Goal: Information Seeking & Learning: Learn about a topic

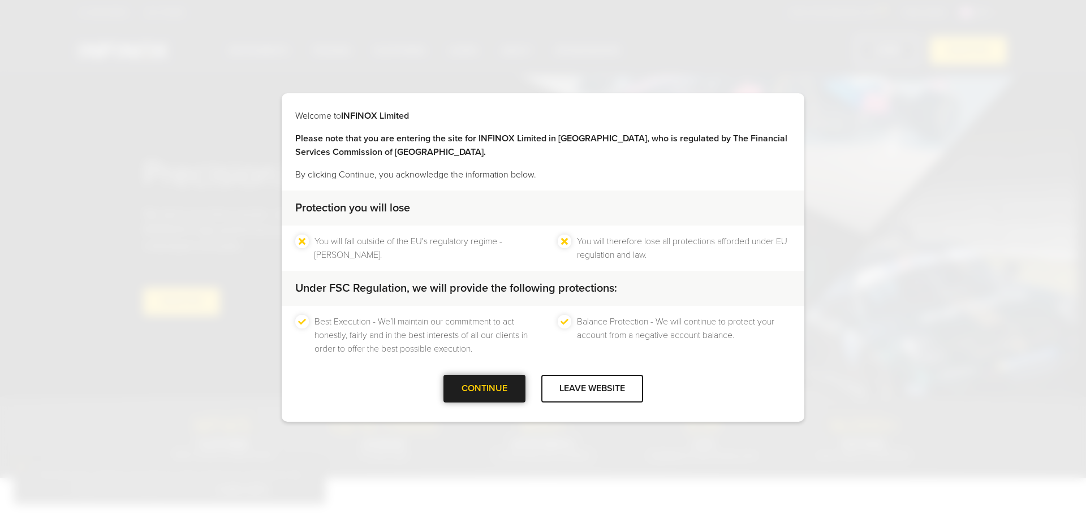
click at [484, 389] on div at bounding box center [484, 389] width 0 height 0
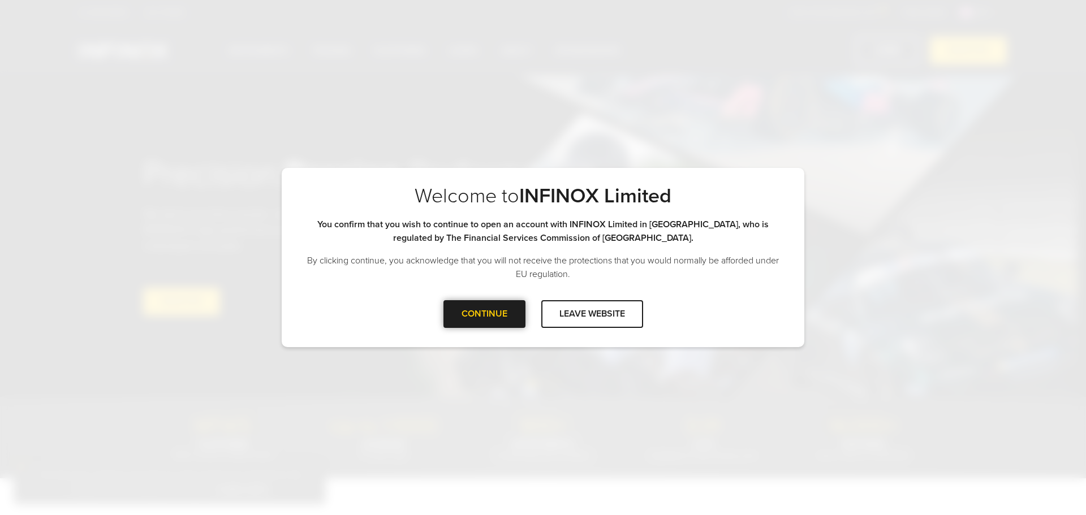
click at [484, 314] on div at bounding box center [484, 314] width 0 height 0
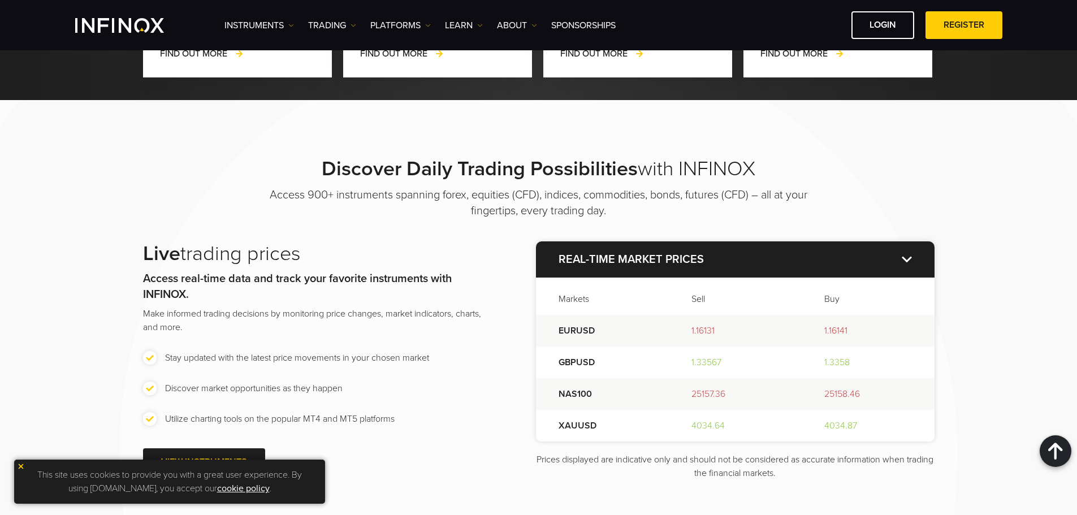
scroll to position [1357, 0]
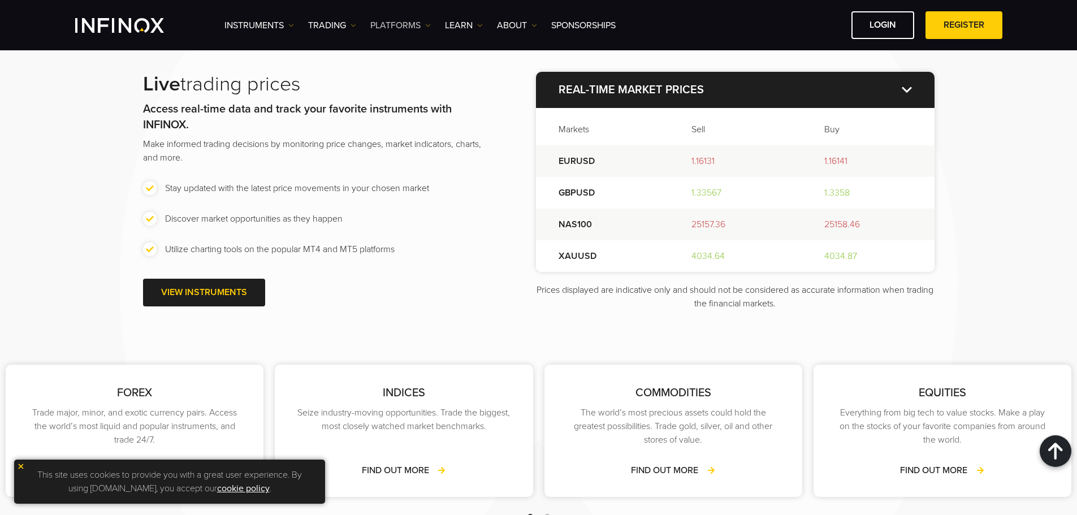
click at [394, 26] on link "PLATFORMS" at bounding box center [400, 26] width 61 height 14
click at [353, 24] on img at bounding box center [354, 26] width 6 height 6
click at [269, 26] on link "Instruments" at bounding box center [260, 26] width 70 height 14
click at [23, 32] on div "Instruments Instruments Product Information TRADING" at bounding box center [538, 25] width 1077 height 50
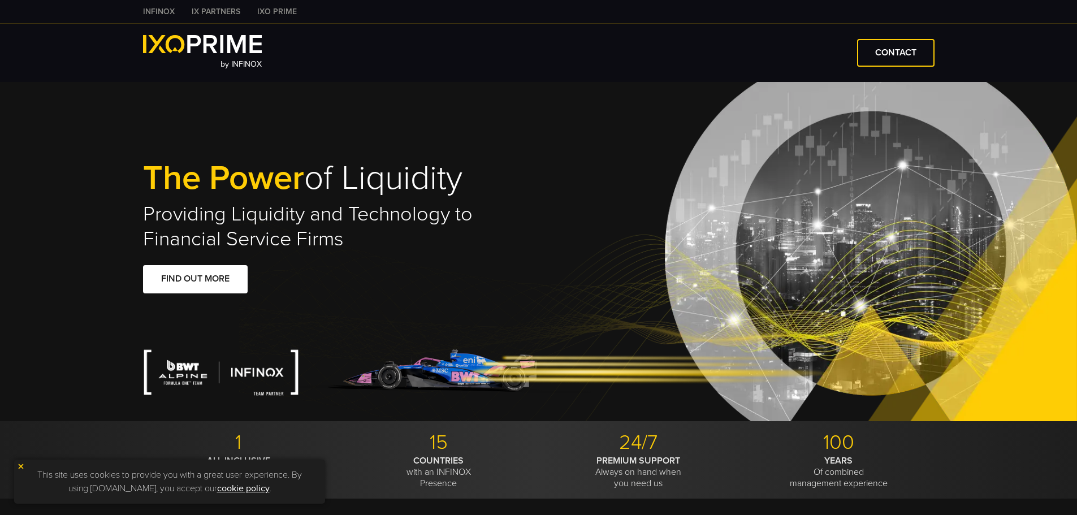
type input "***"
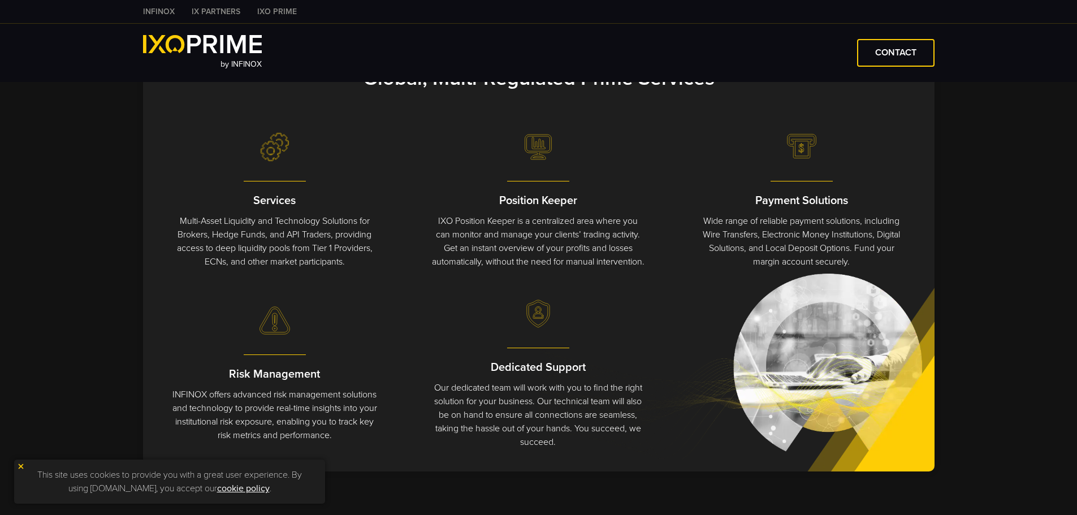
scroll to position [452, 0]
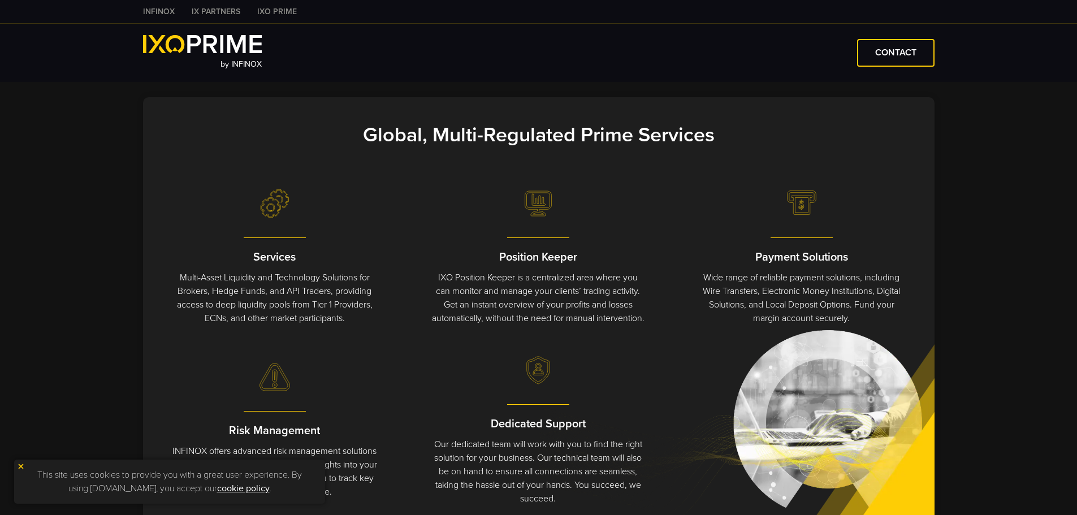
click at [18, 465] on img at bounding box center [21, 467] width 8 height 8
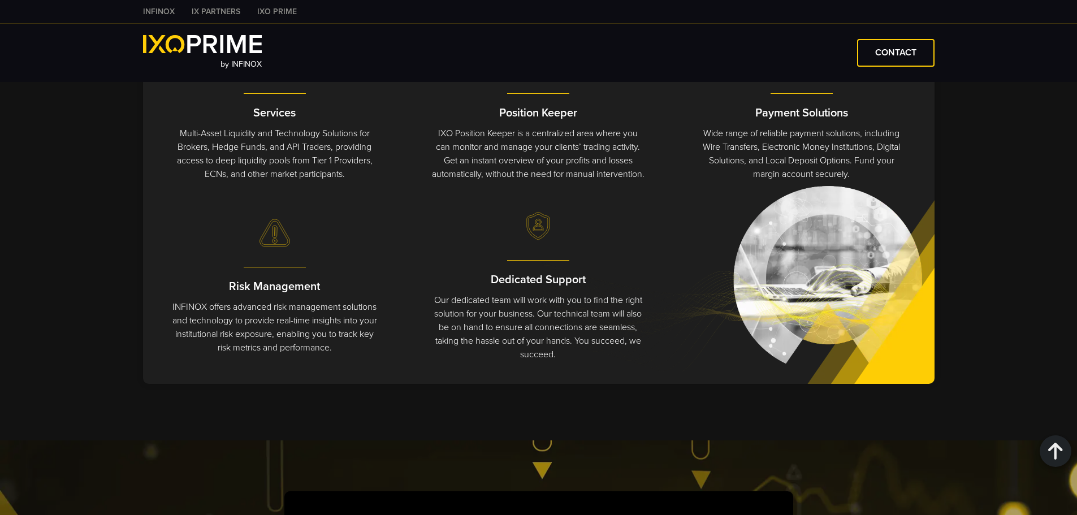
scroll to position [0, 0]
